Goal: Find specific page/section: Find specific page/section

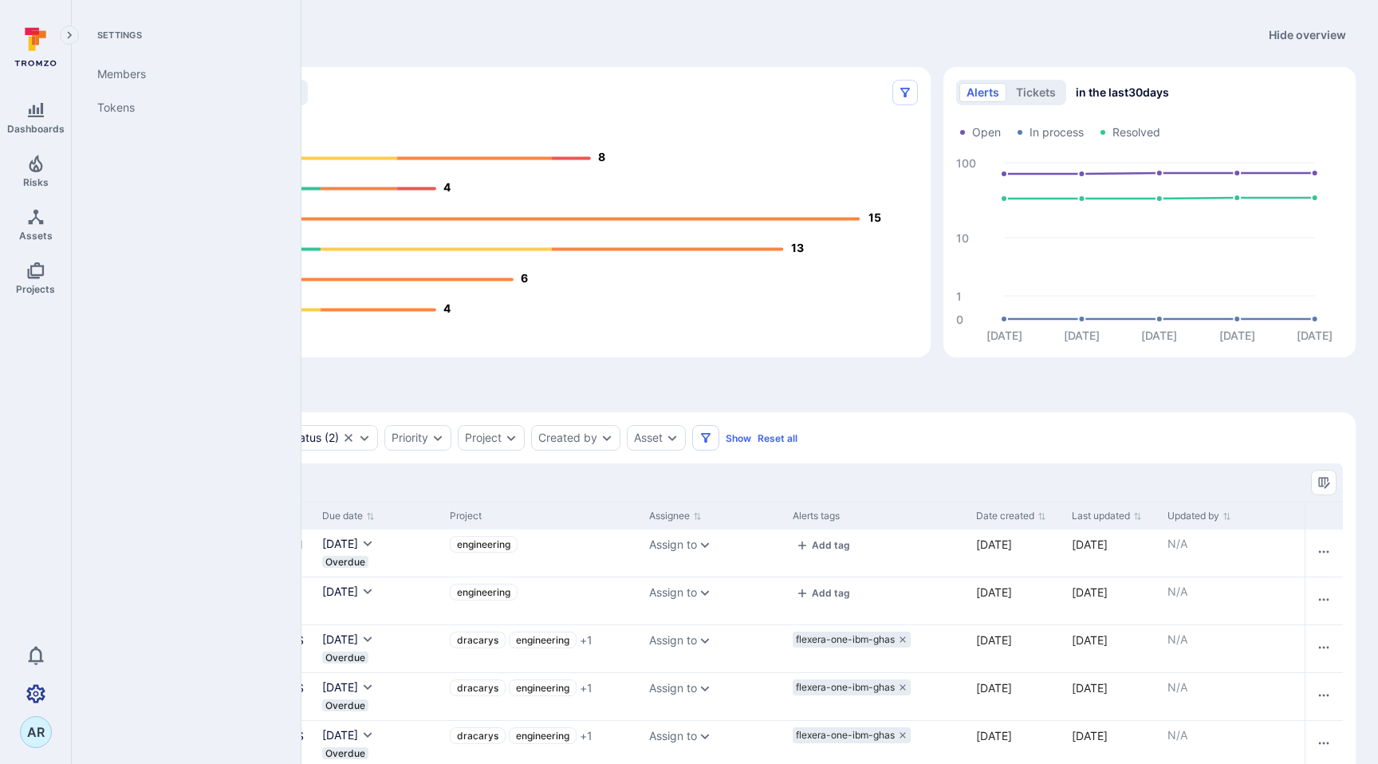
click at [34, 691] on icon "Settings" at bounding box center [35, 693] width 19 height 19
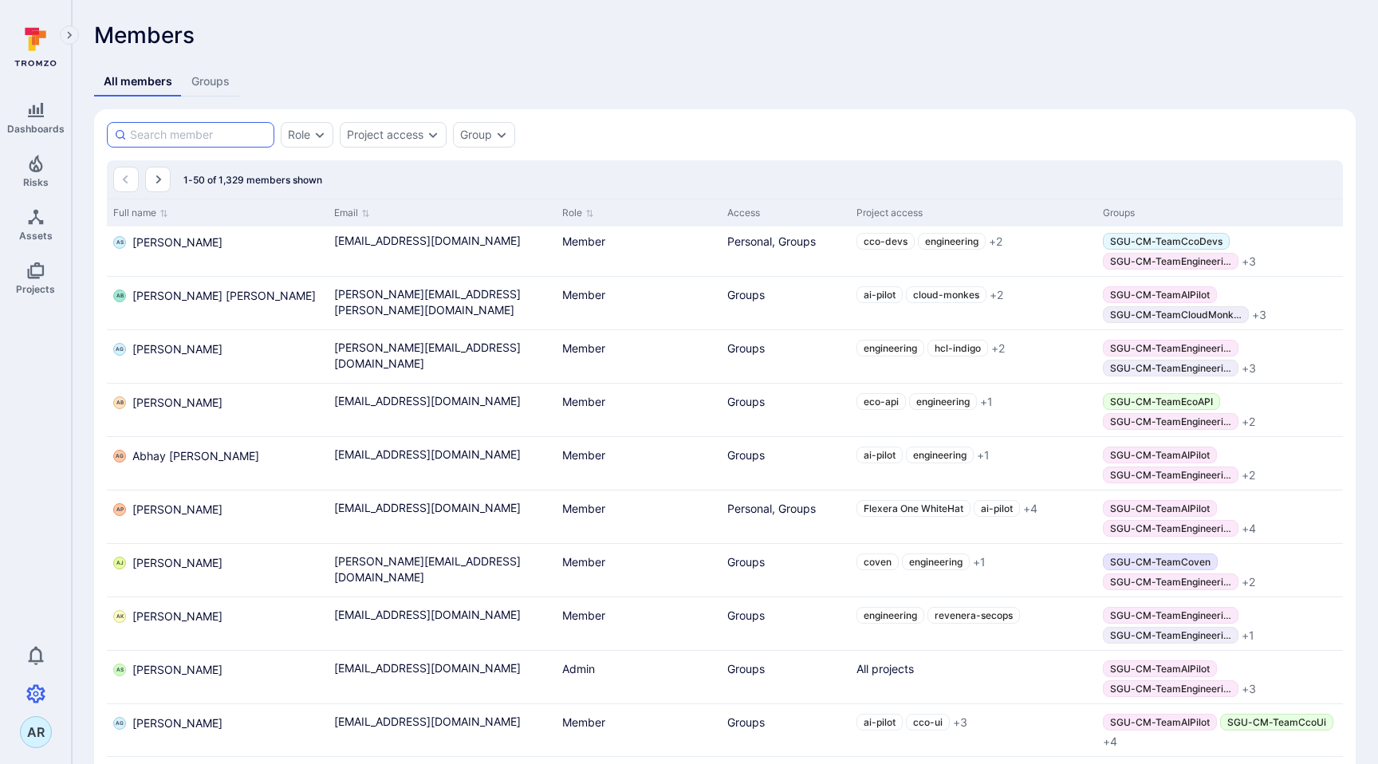
click at [237, 138] on input at bounding box center [198, 135] width 137 height 16
type input "[PERSON_NAME]"
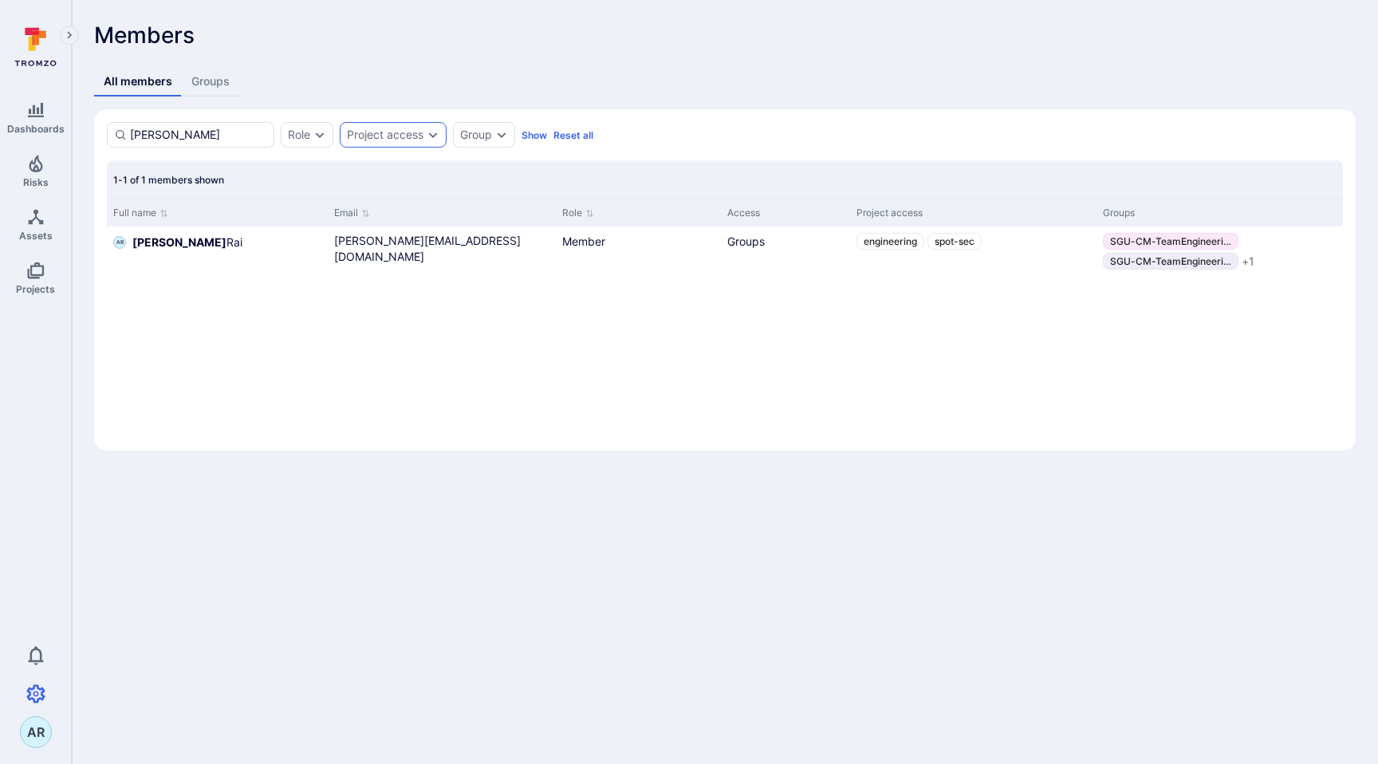
click at [428, 140] on icon "Expand dropdown" at bounding box center [433, 134] width 13 height 13
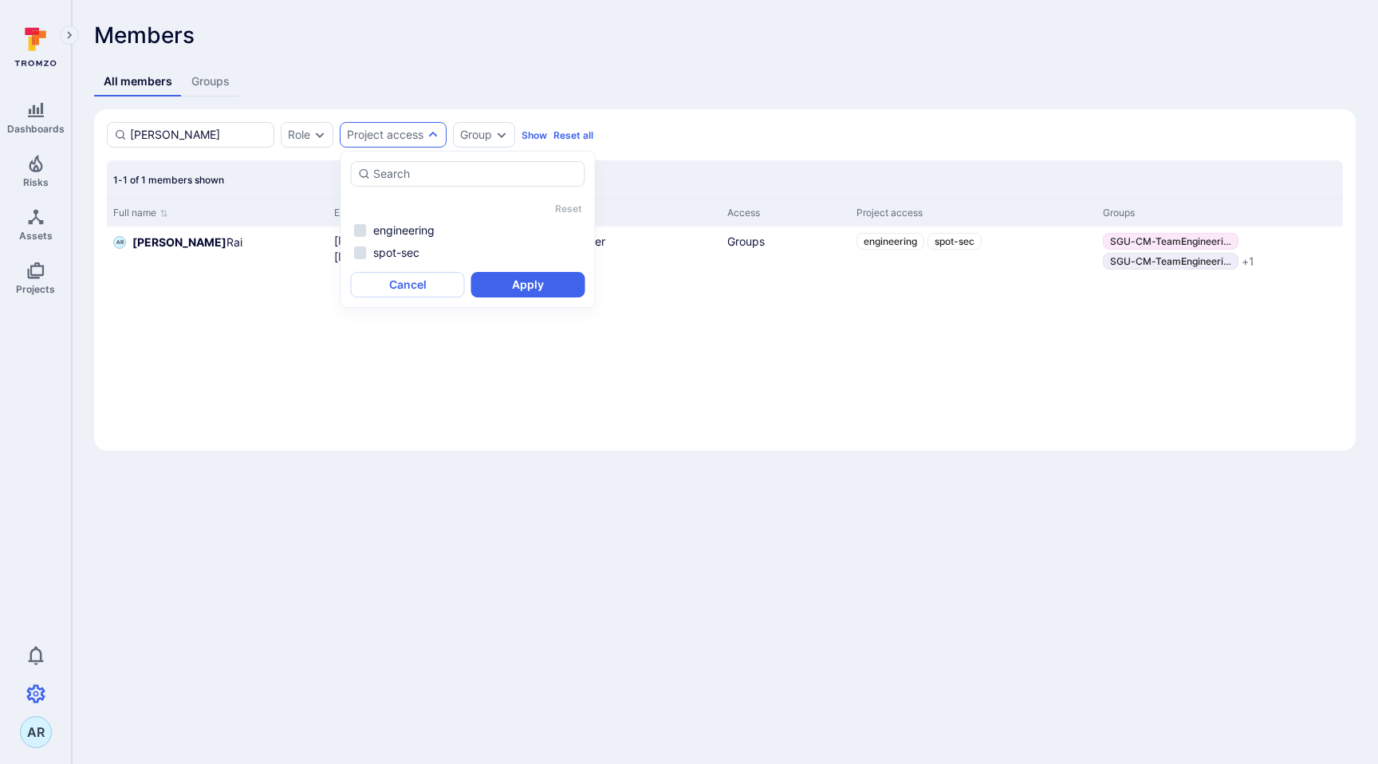
click at [261, 333] on div "Full name Email Role Access Project access Groups AR [PERSON_NAME] [PERSON_NAME…" at bounding box center [725, 318] width 1236 height 239
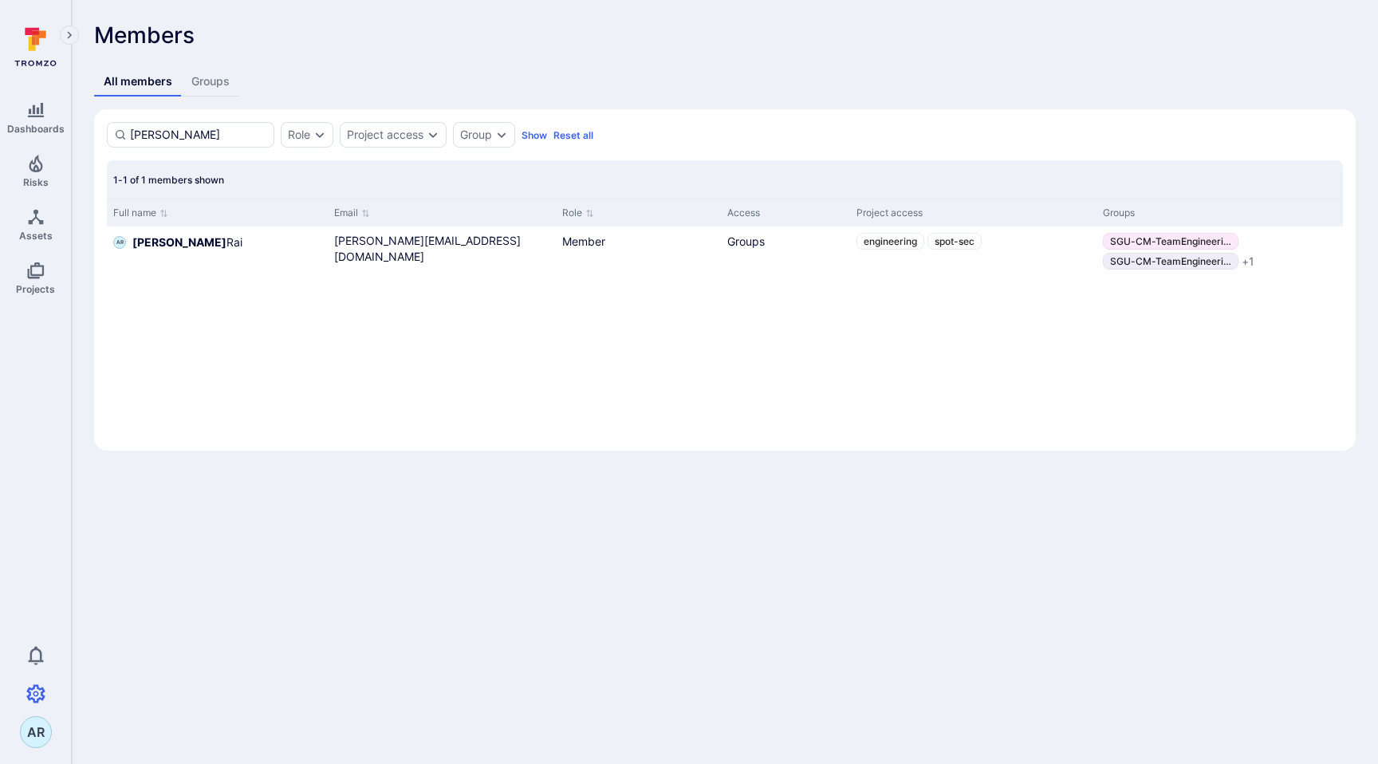
click at [33, 49] on icon at bounding box center [32, 44] width 7 height 14
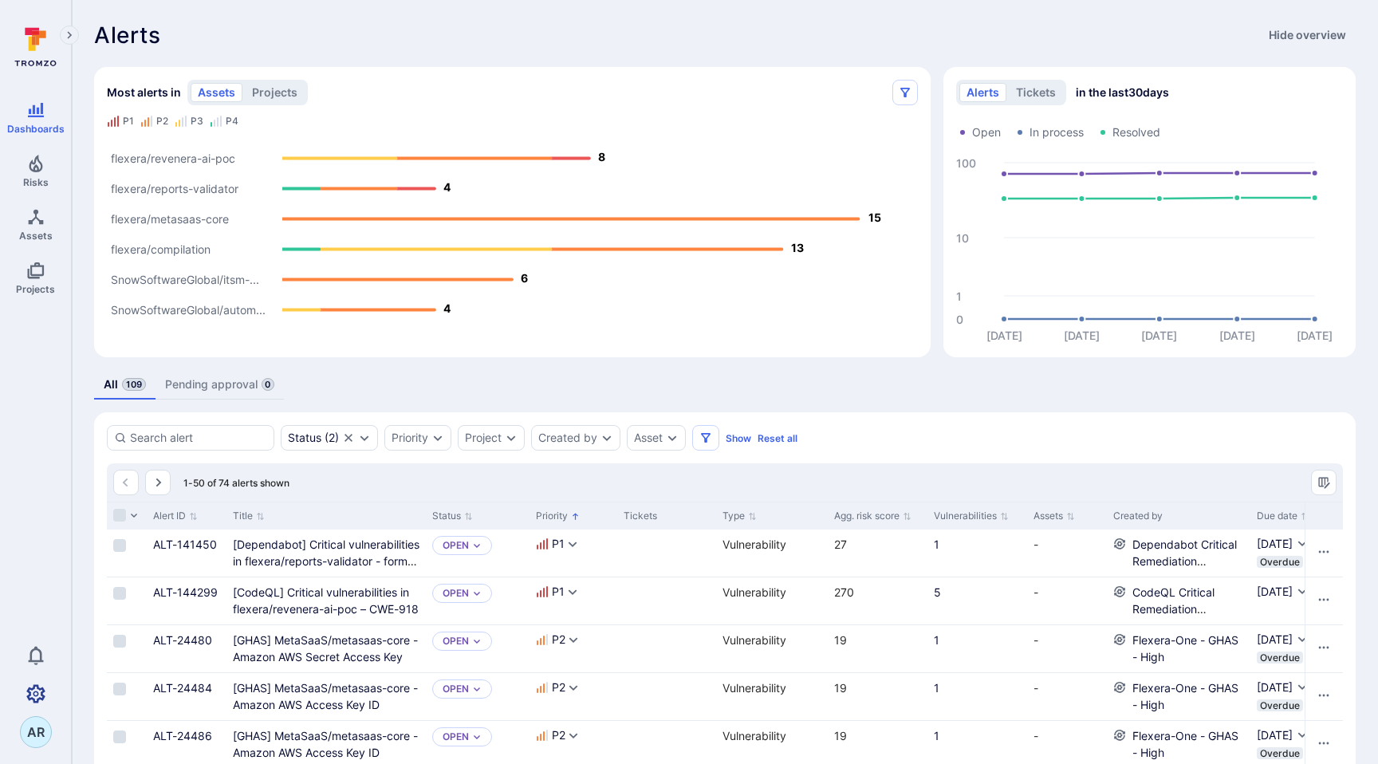
click at [36, 693] on icon "Settings" at bounding box center [35, 693] width 19 height 19
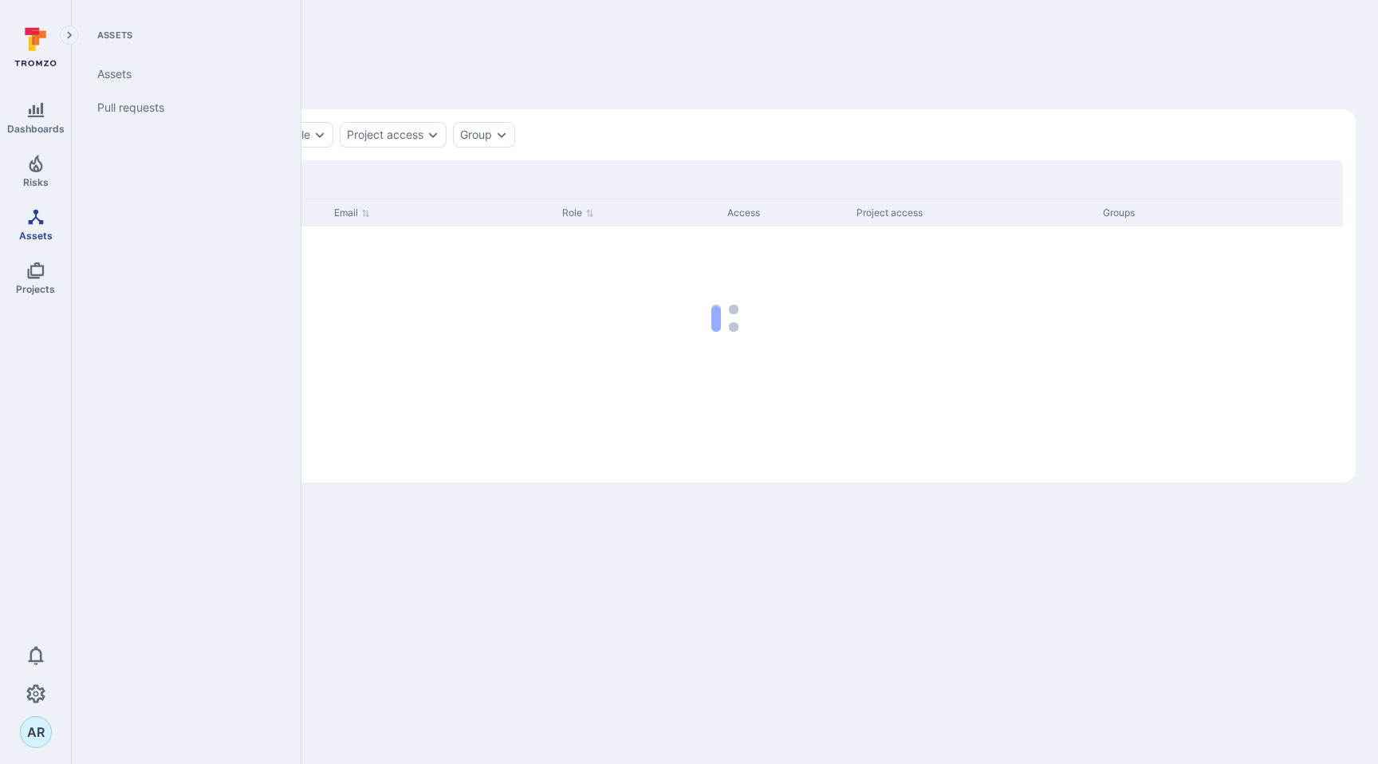
click at [26, 227] on link "Assets" at bounding box center [35, 224] width 71 height 47
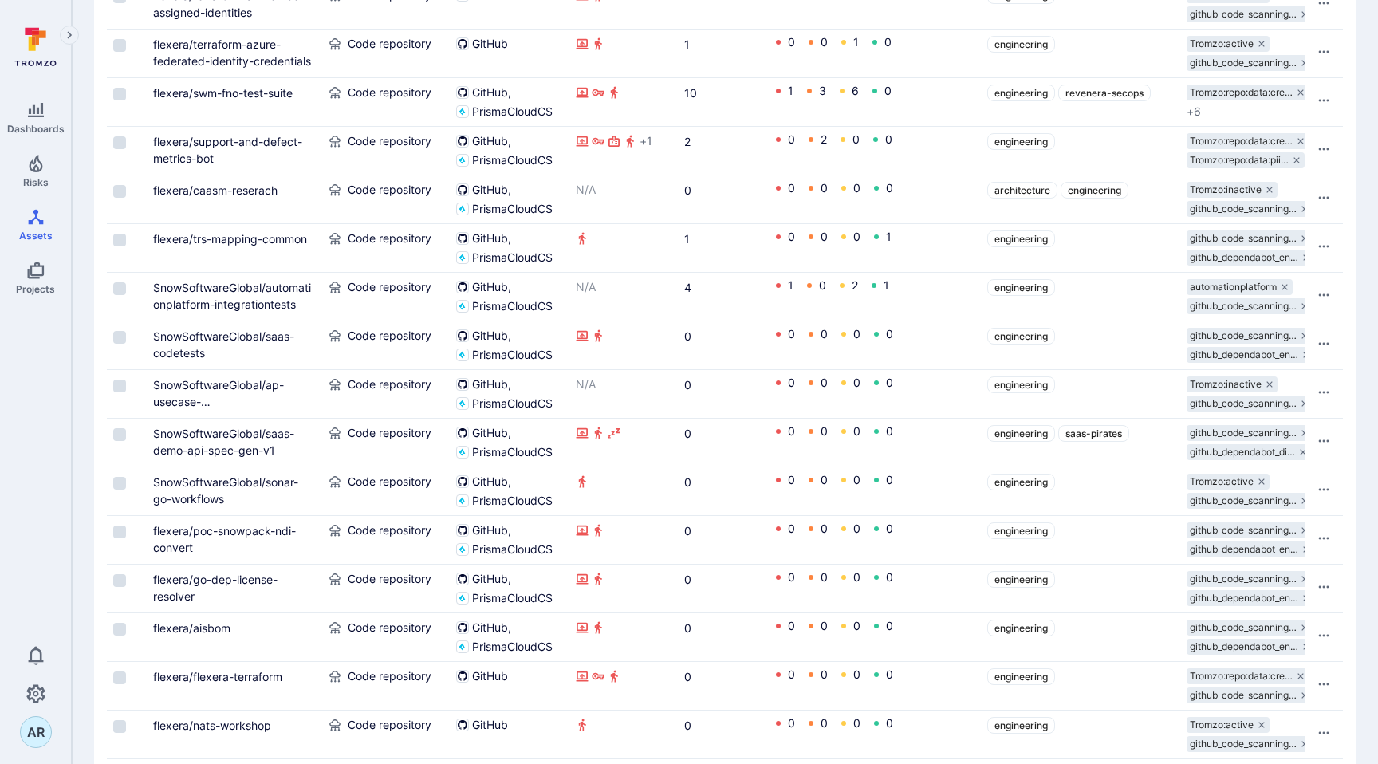
scroll to position [2229, 0]
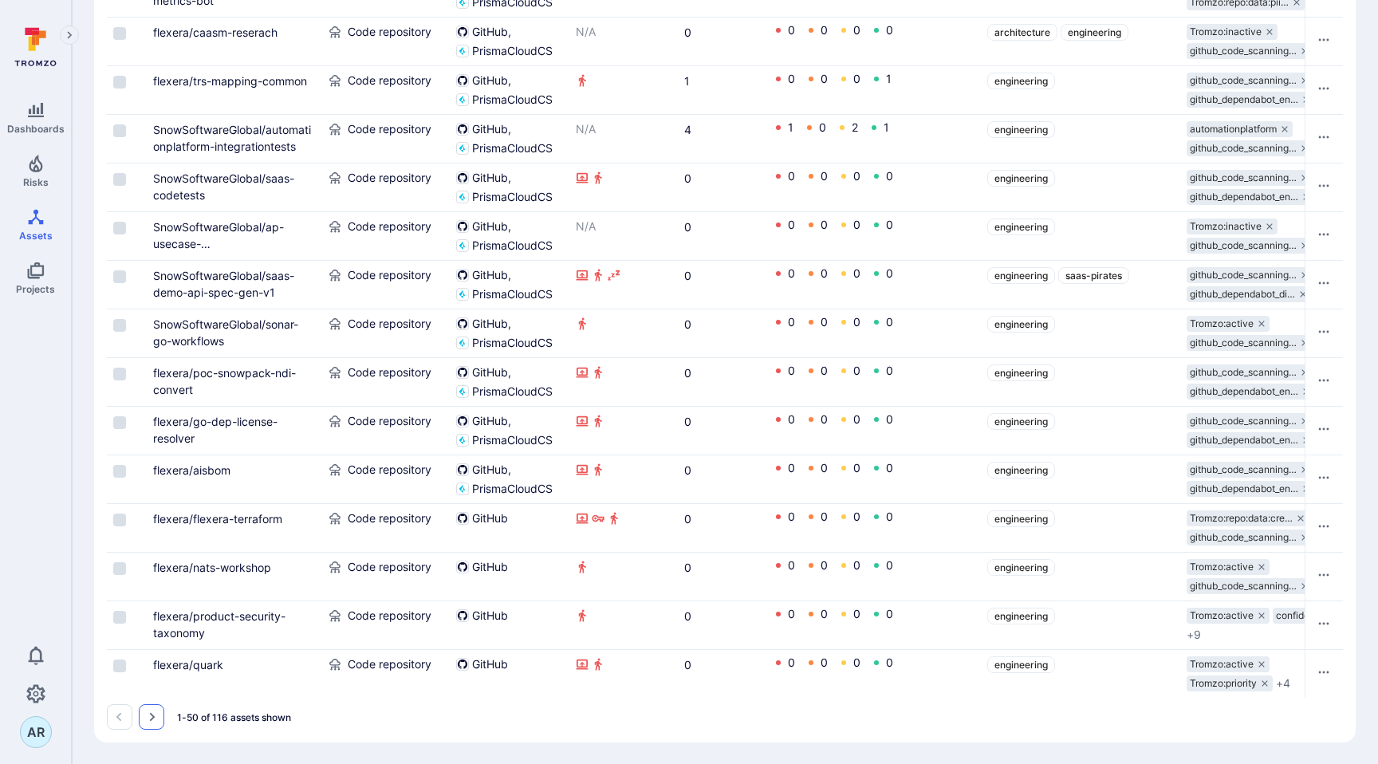
click at [148, 714] on icon "Go to the next page" at bounding box center [151, 717] width 13 height 13
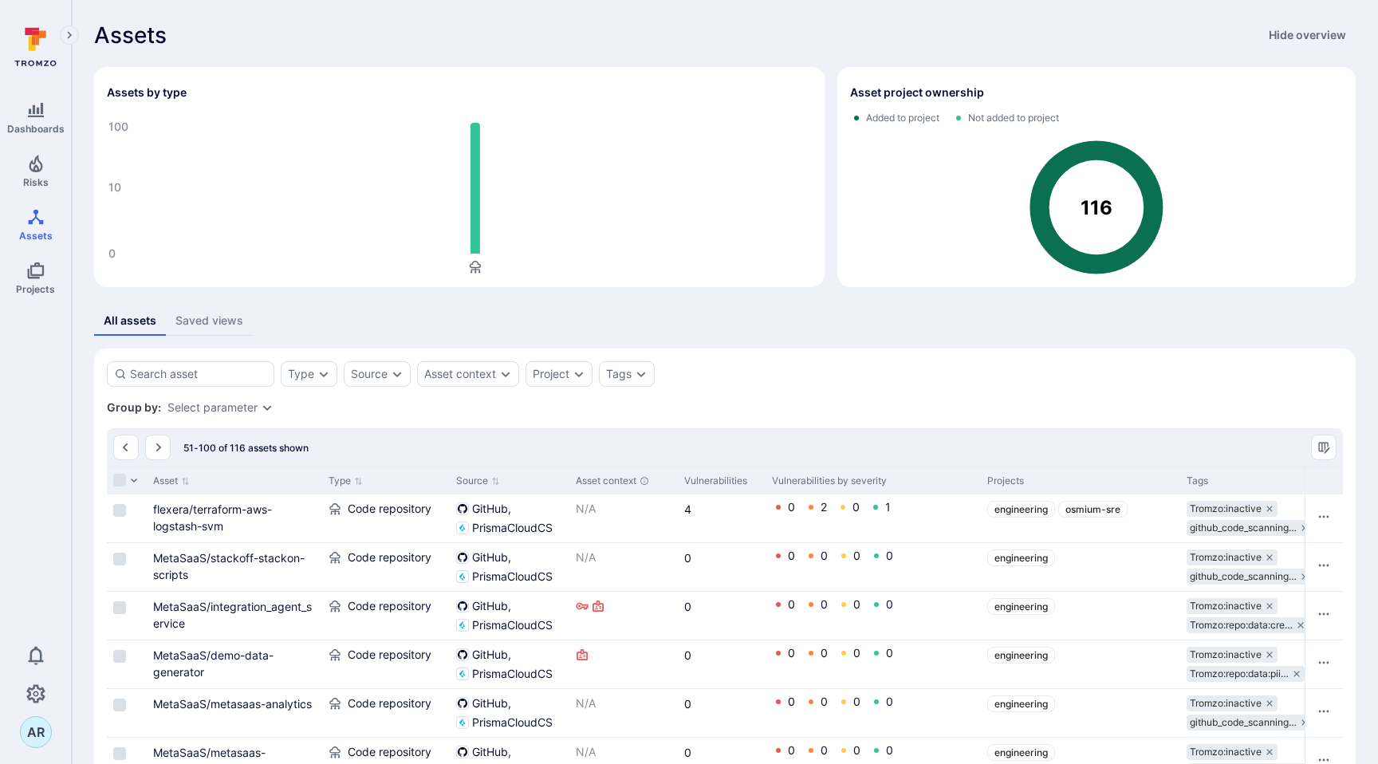
click at [209, 319] on div "Saved views" at bounding box center [209, 321] width 68 height 16
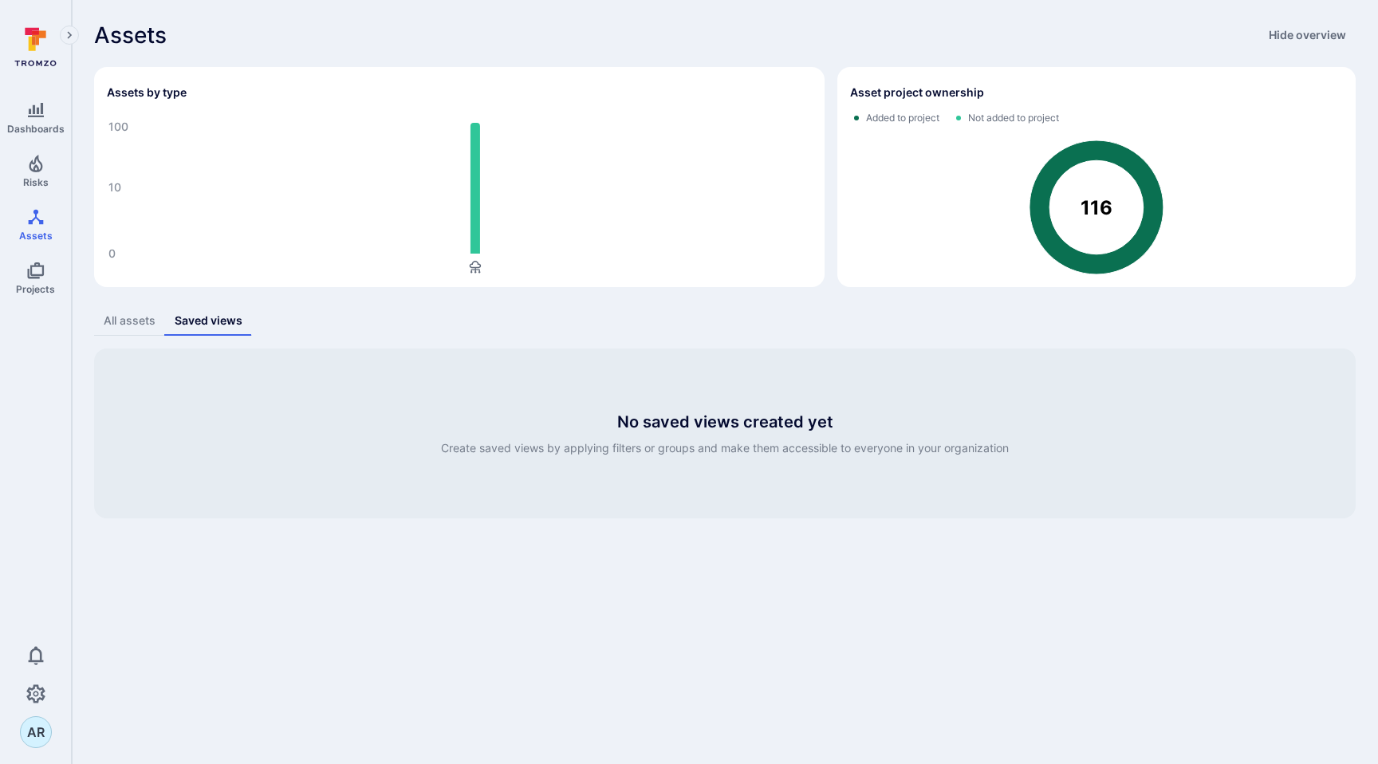
click at [140, 315] on div "All assets" at bounding box center [130, 321] width 52 height 16
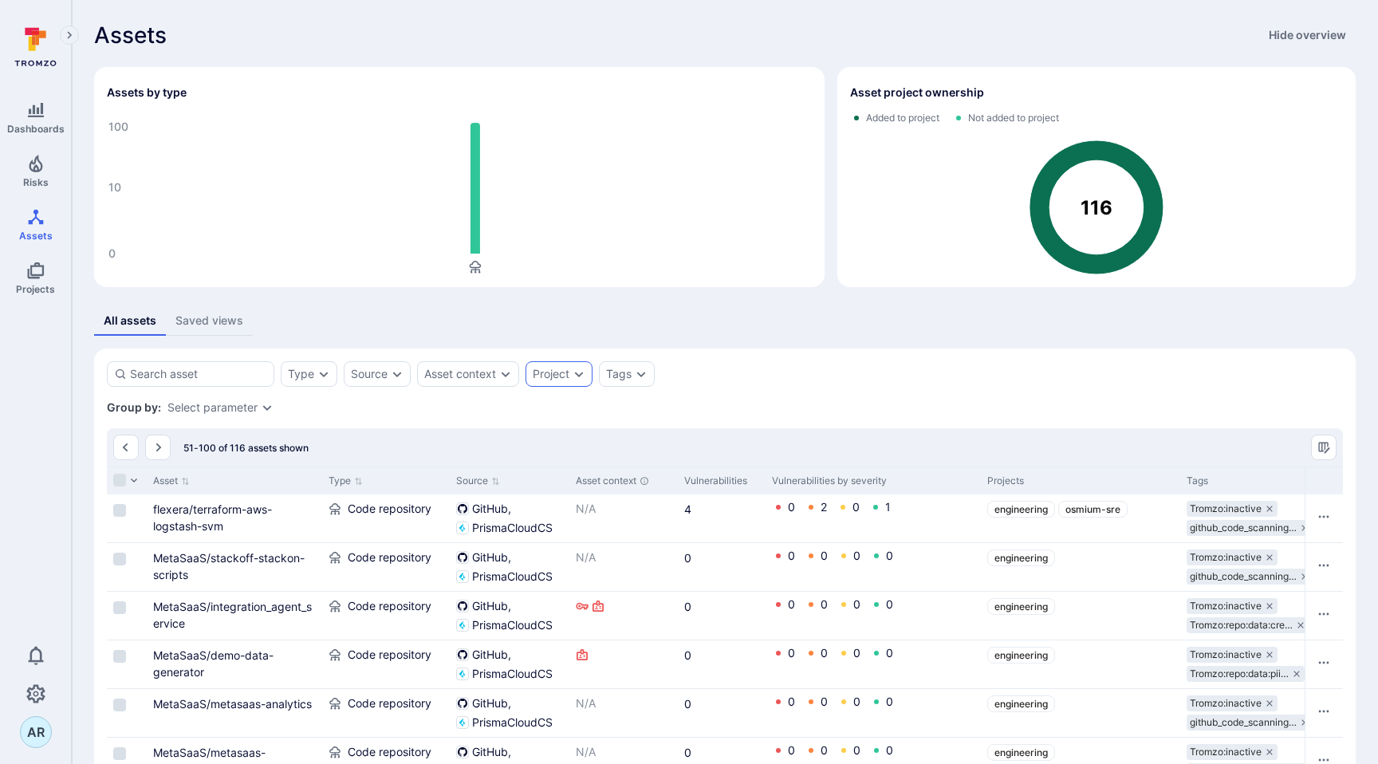
click at [565, 368] on div "Project" at bounding box center [551, 374] width 37 height 13
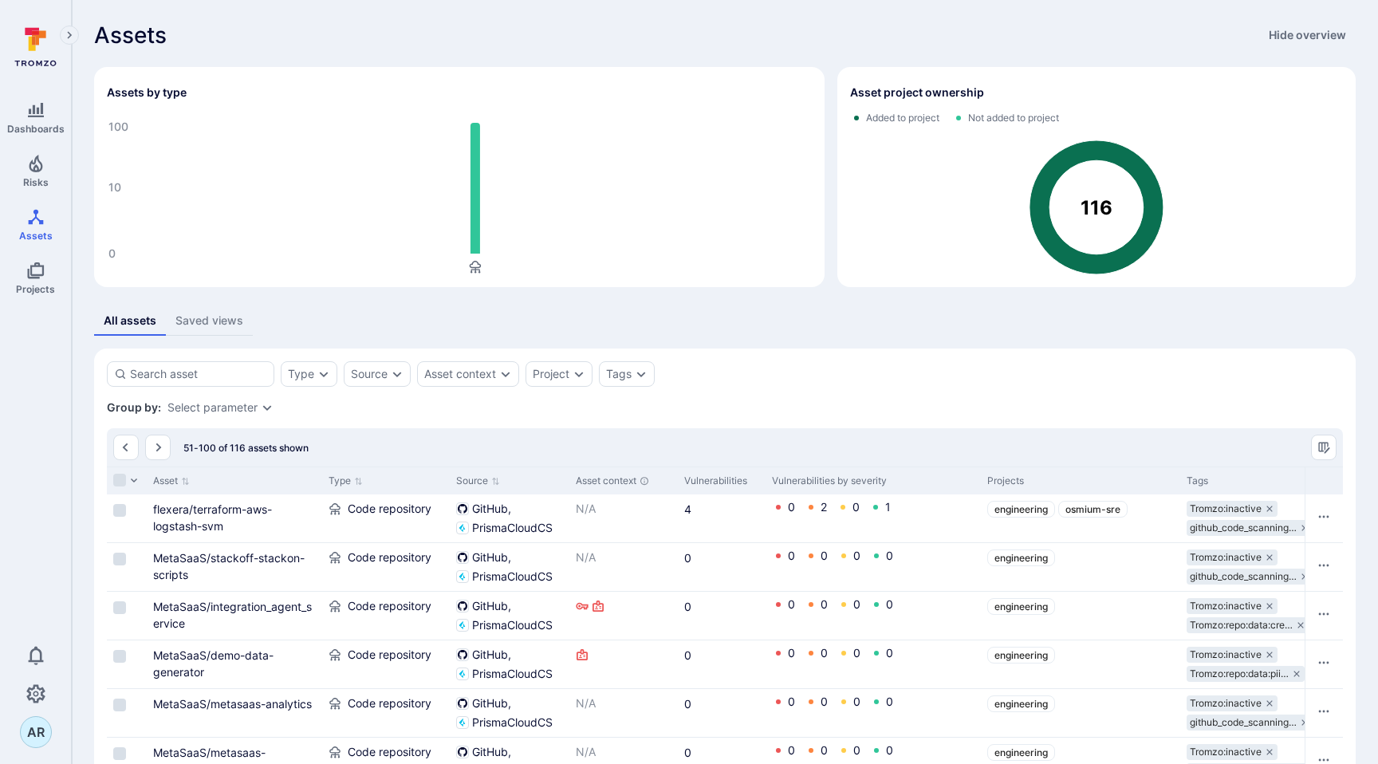
click at [250, 402] on div "Select parameter" at bounding box center [212, 407] width 90 height 13
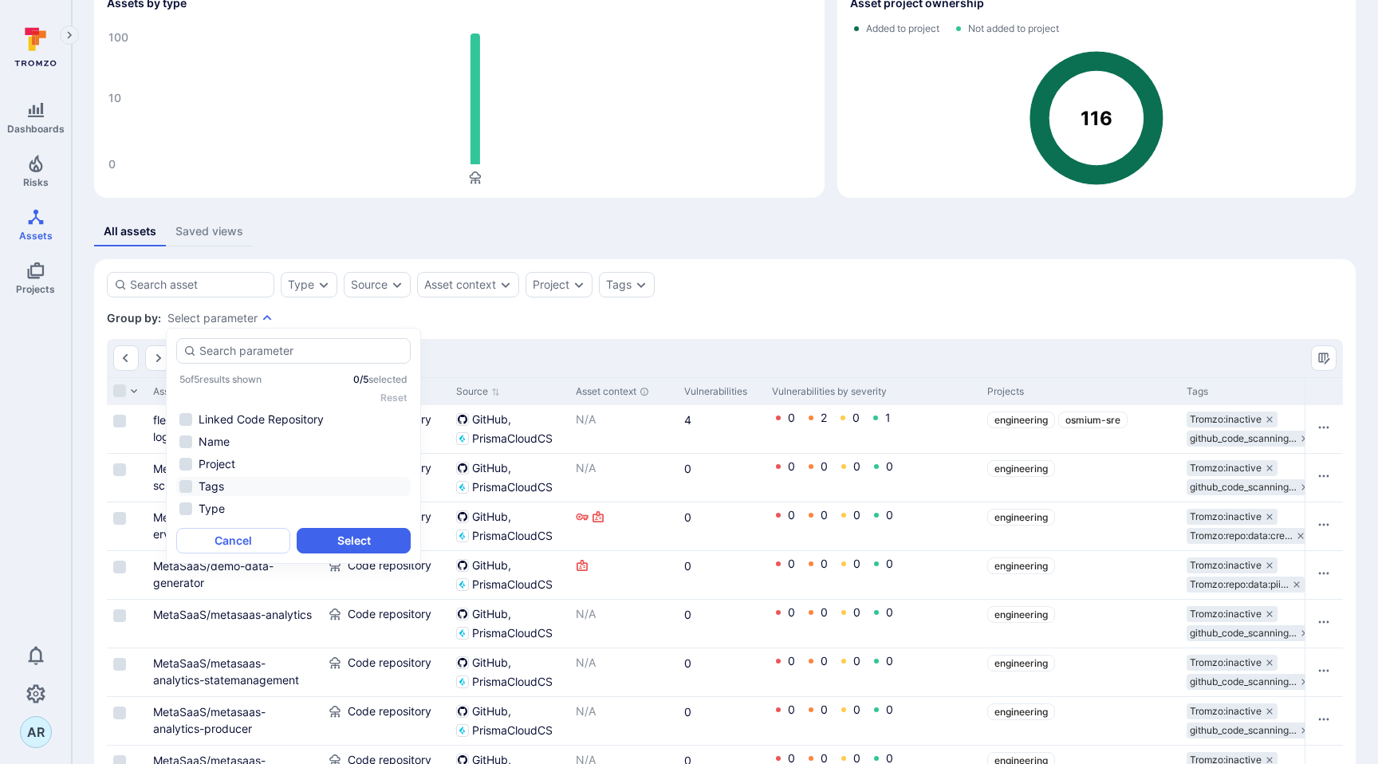
scroll to position [104, 0]
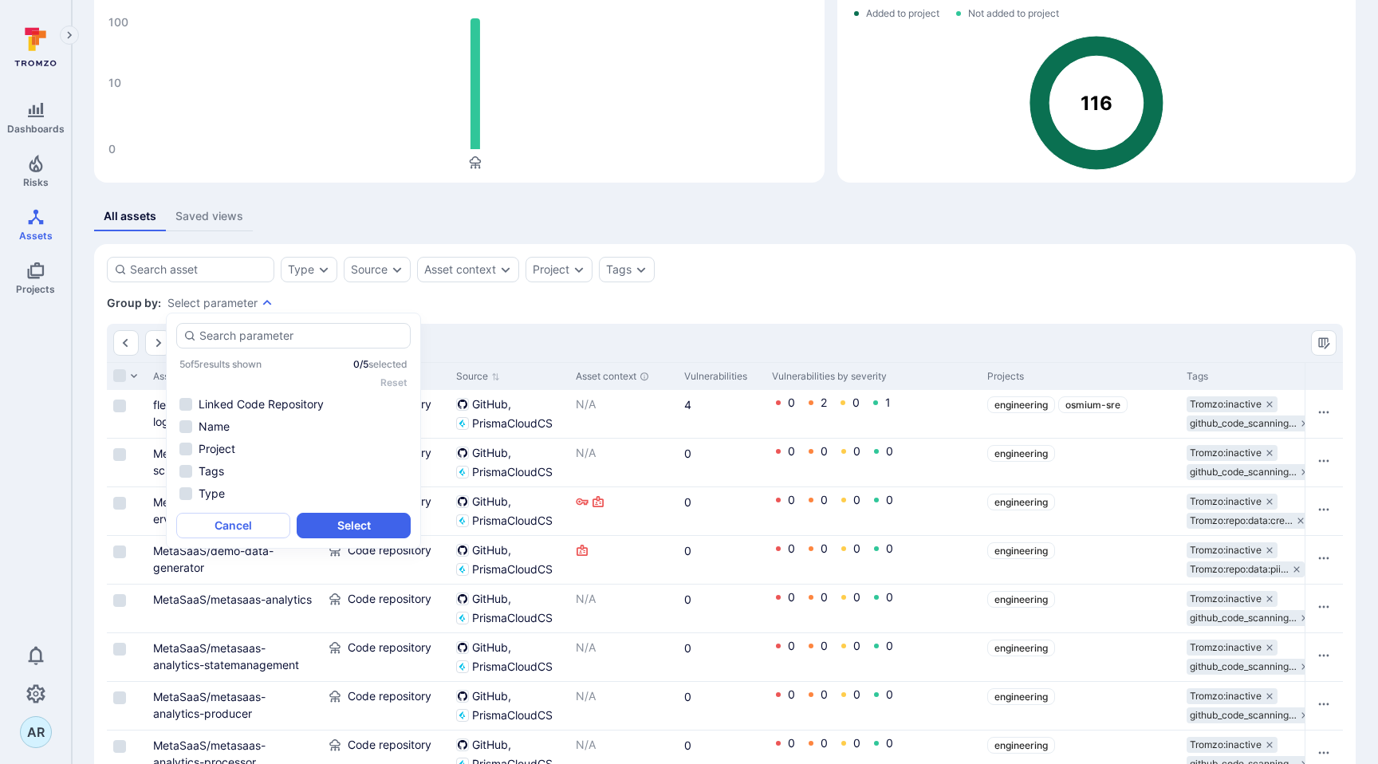
click at [640, 306] on div "Group by: Select parameter" at bounding box center [725, 303] width 1236 height 16
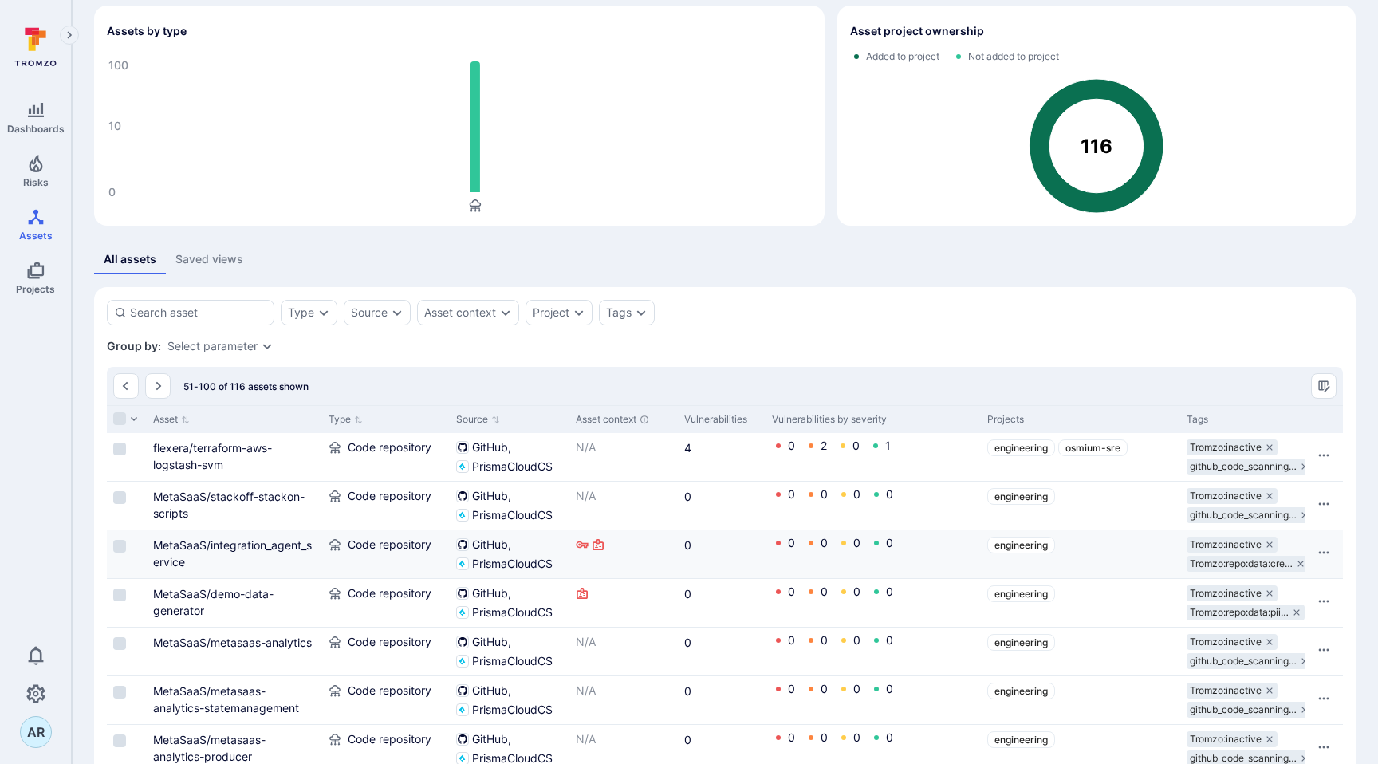
scroll to position [0, 0]
